Goal: Share content

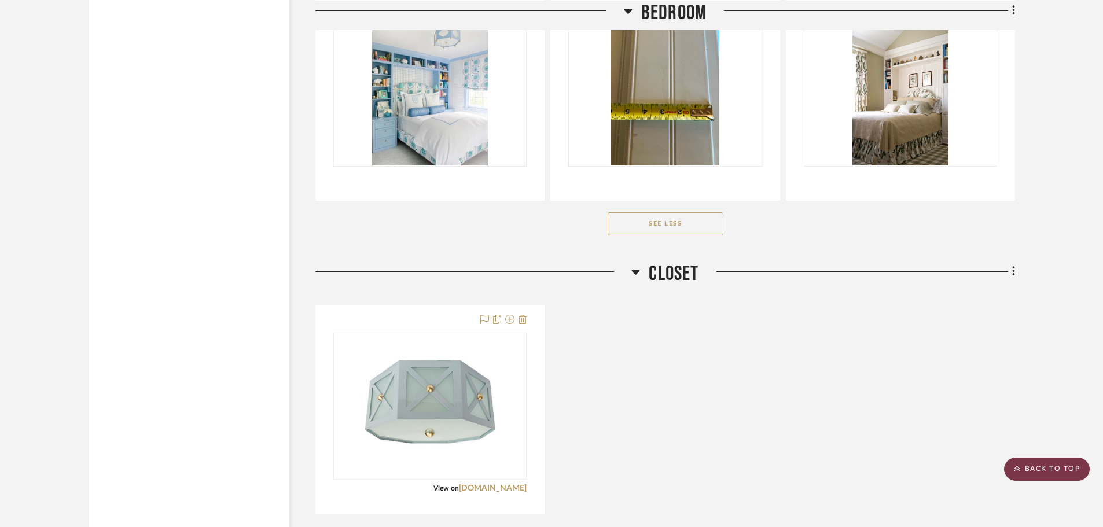
click at [1058, 463] on scroll-to-top-button "BACK TO TOP" at bounding box center [1047, 469] width 86 height 23
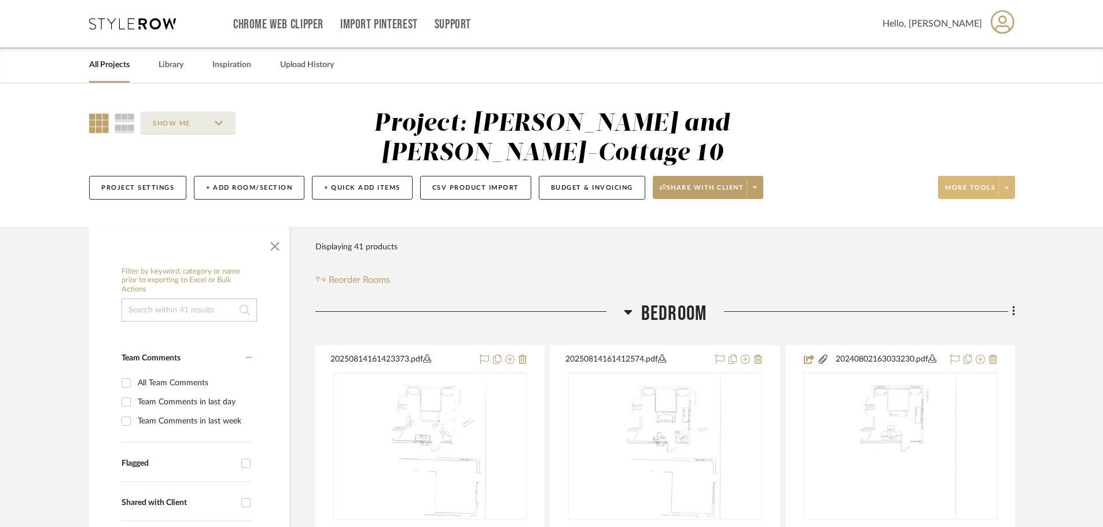
click at [979, 176] on button "More tools" at bounding box center [976, 187] width 77 height 23
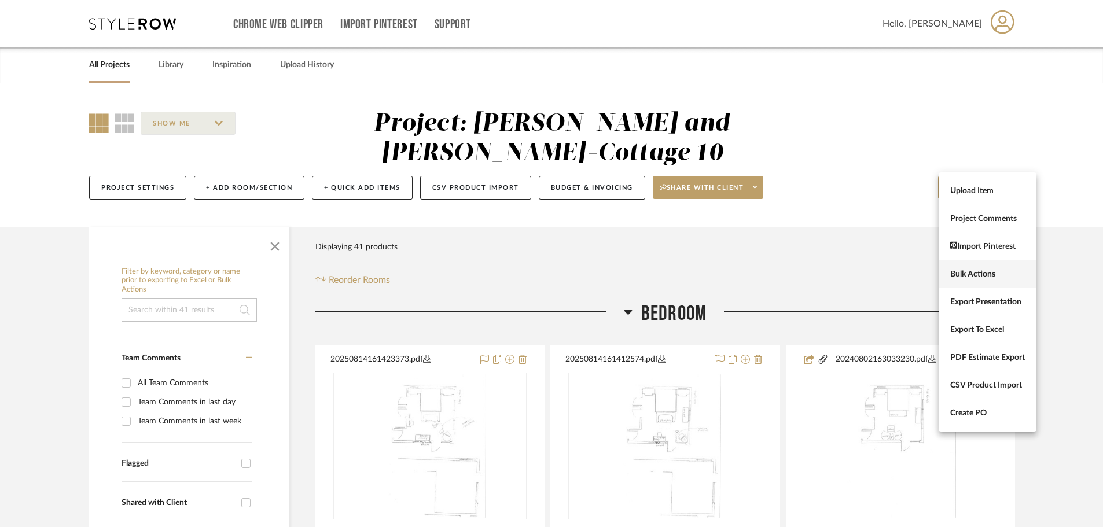
click at [971, 277] on span "Bulk Actions" at bounding box center [987, 275] width 75 height 10
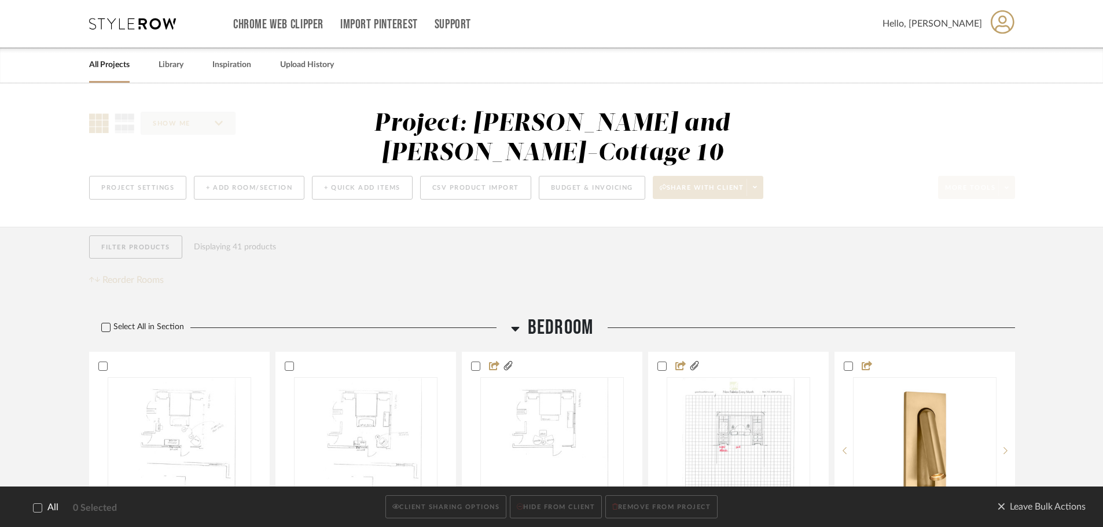
click at [108, 324] on icon at bounding box center [106, 328] width 8 height 8
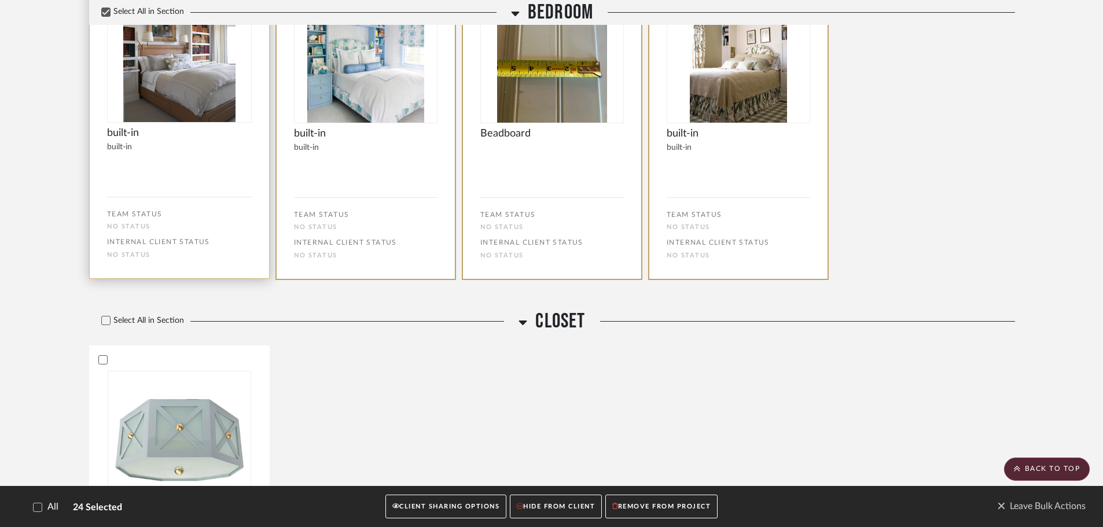
scroll to position [1856, 0]
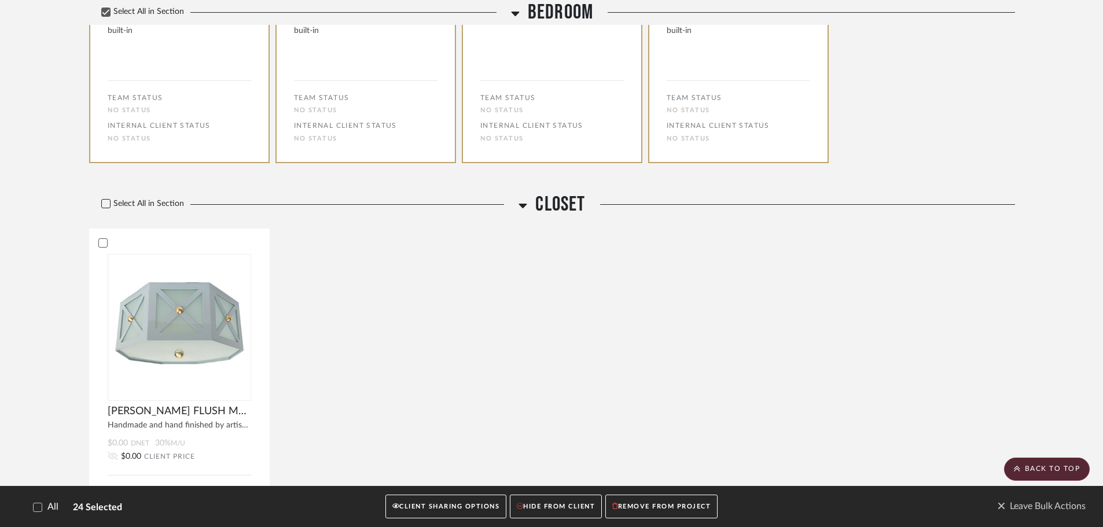
click at [104, 200] on icon at bounding box center [106, 204] width 8 height 8
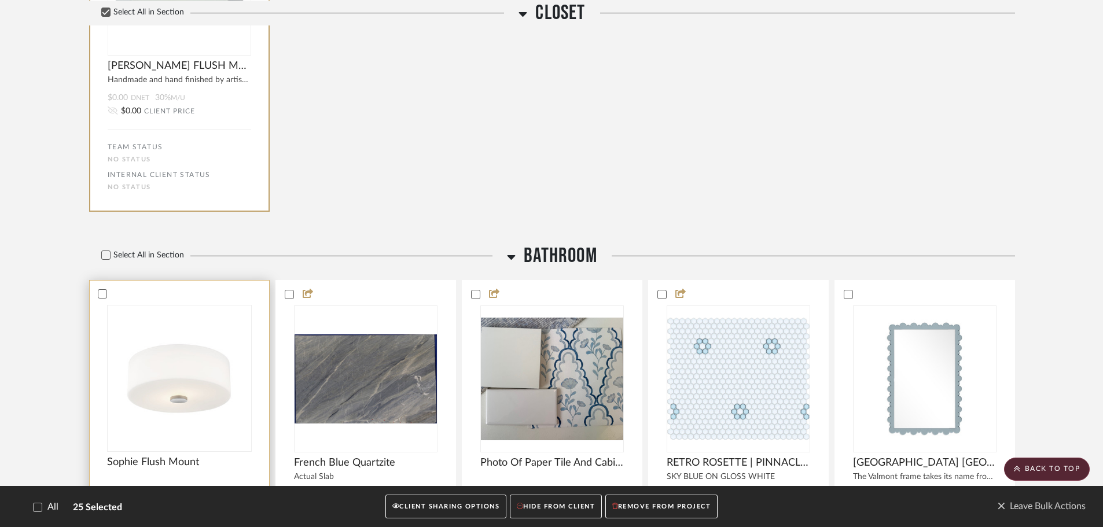
scroll to position [2204, 0]
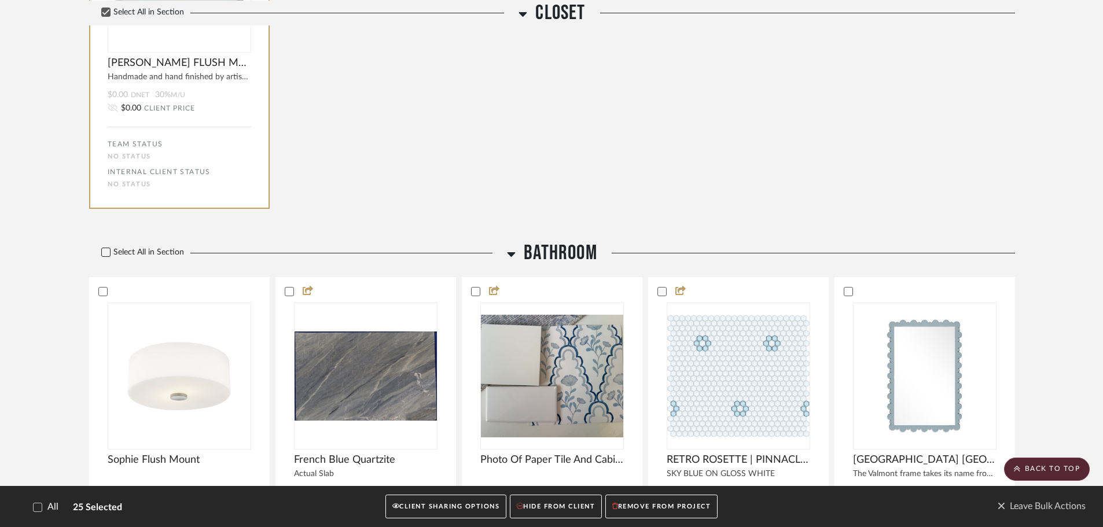
click at [111, 248] on label "Select All in Section" at bounding box center [138, 253] width 98 height 10
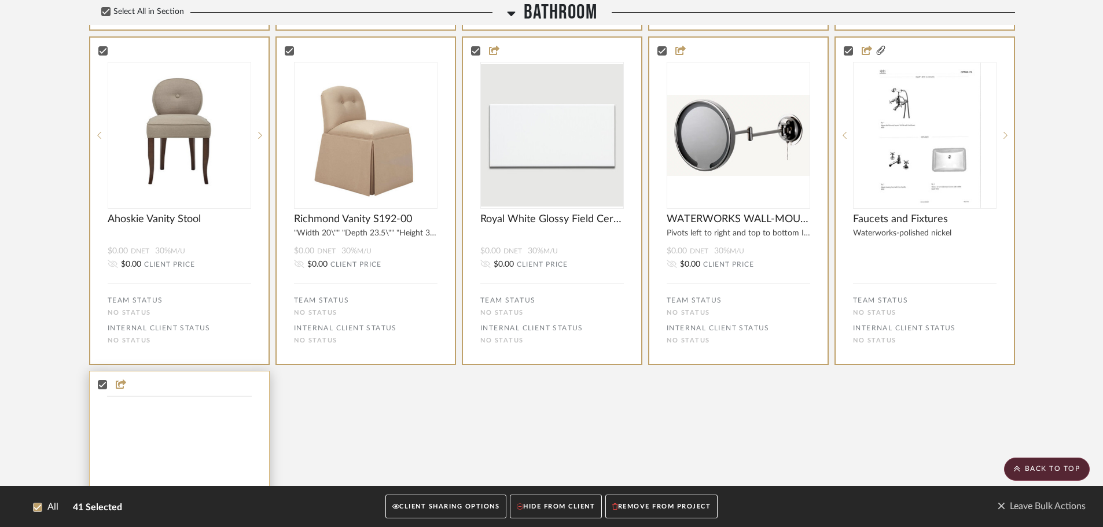
scroll to position [3306, 0]
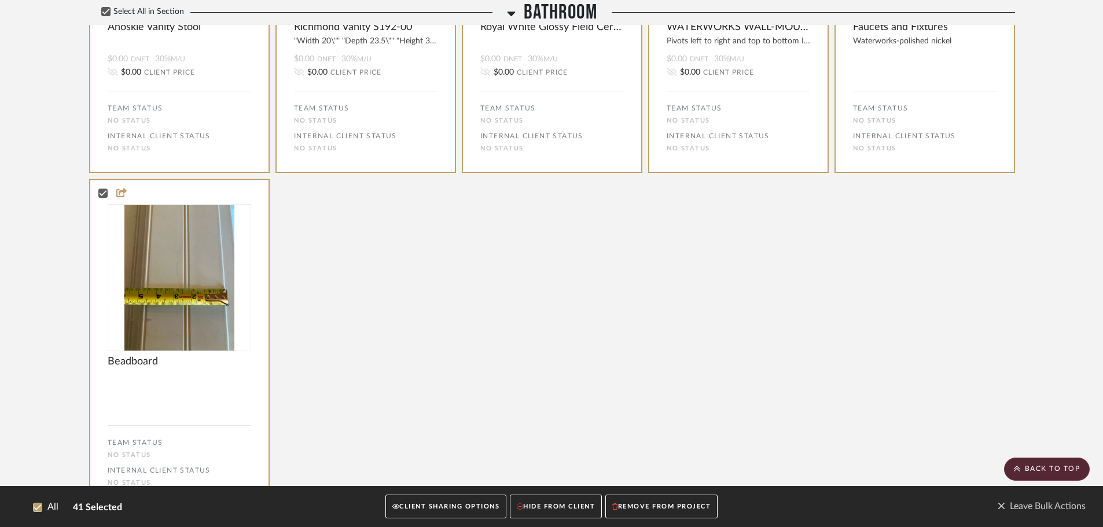
click at [432, 506] on button "CLIENT SHARING OPTIONS" at bounding box center [445, 507] width 121 height 24
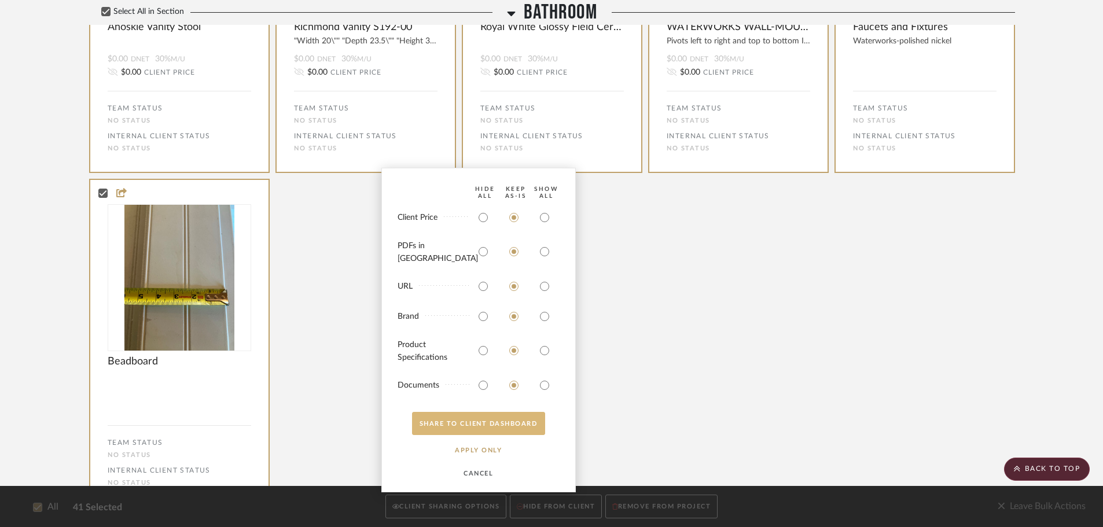
click at [456, 416] on button "SHARE TO CLIENT Dashboard" at bounding box center [478, 423] width 133 height 23
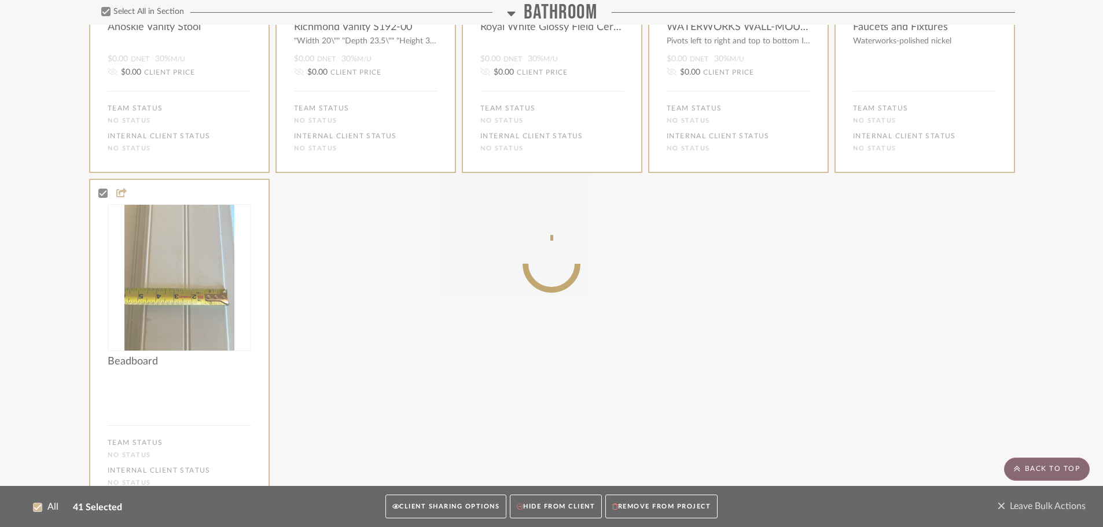
scroll to position [2692, 0]
